Goal: Task Accomplishment & Management: Use online tool/utility

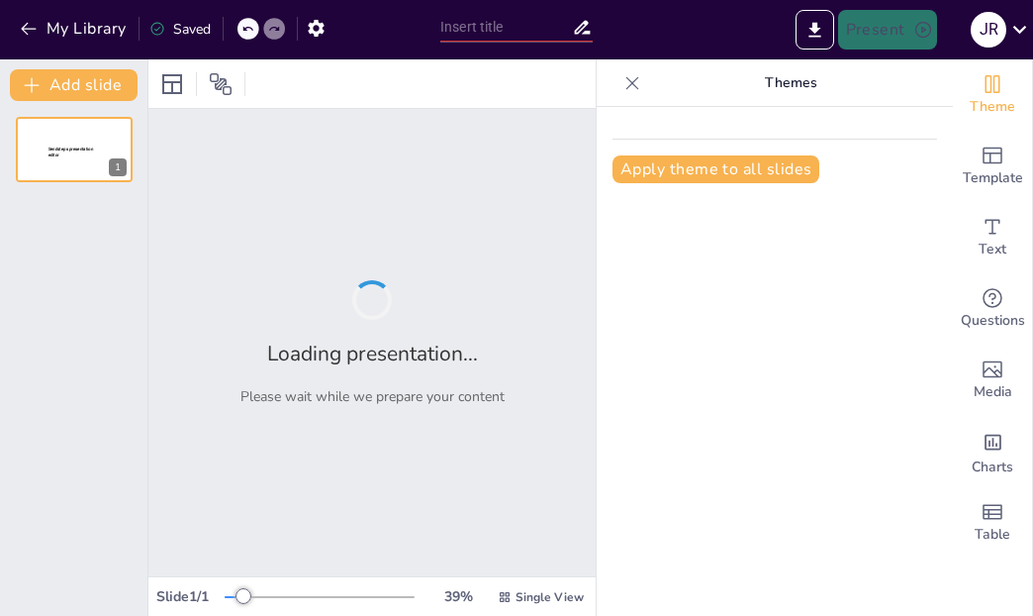
type input "Introducción a las Clases: Preguntas Clave"
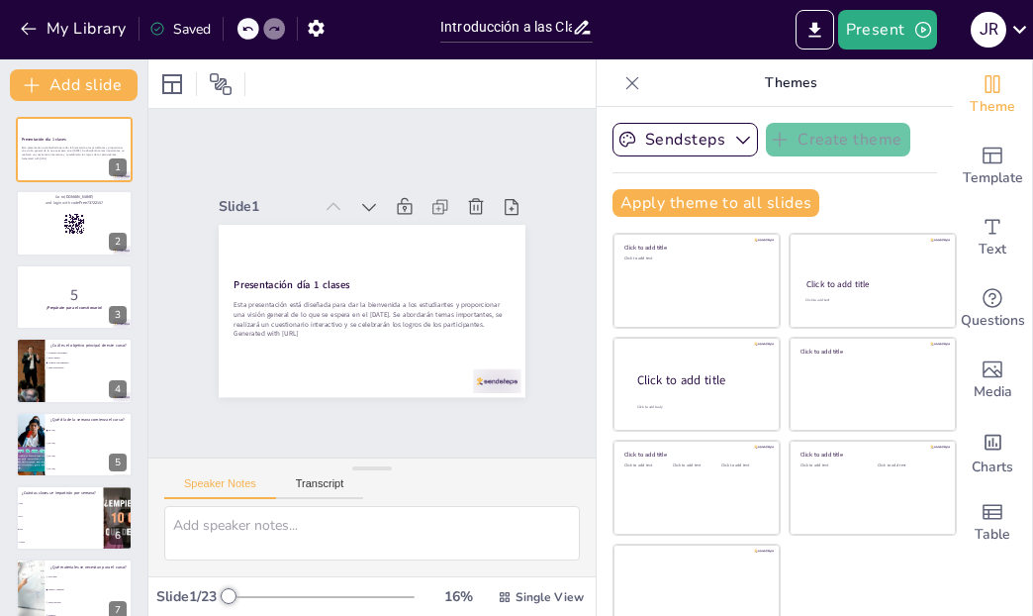
checkbox input "true"
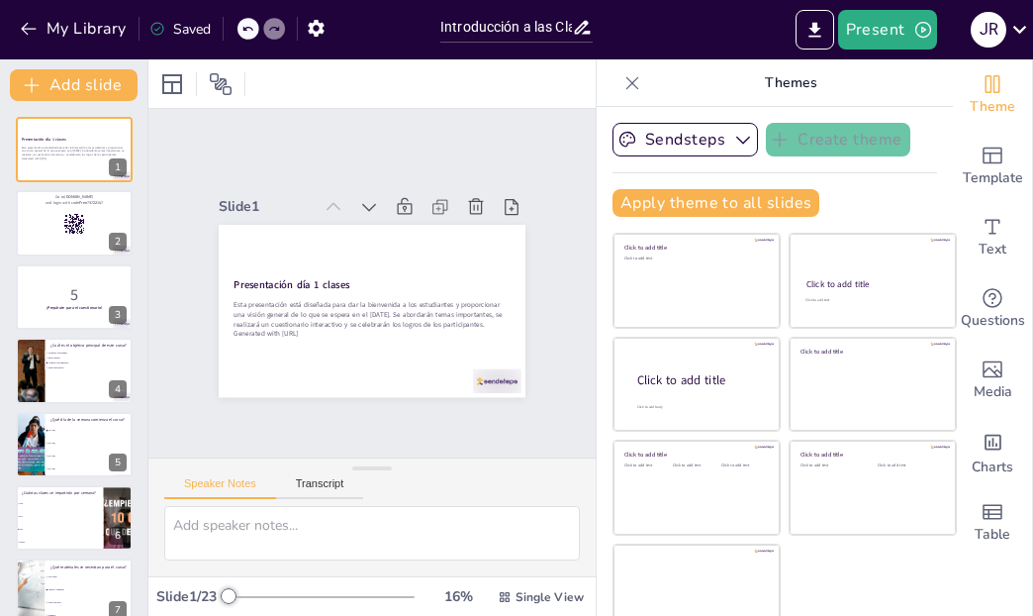
checkbox input "true"
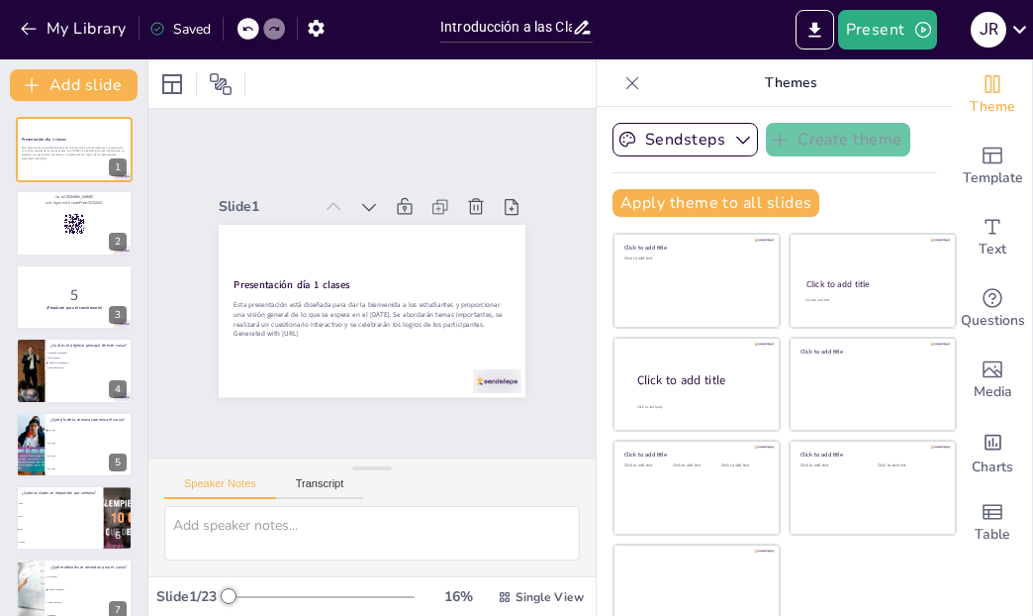
checkbox input "true"
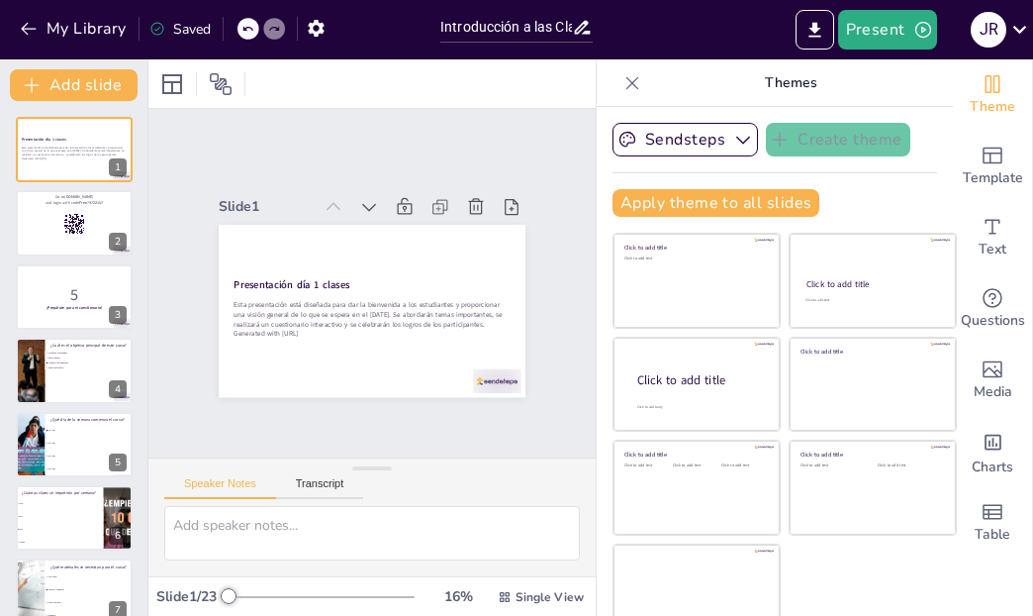
checkbox input "true"
